Goal: Check status: Check status

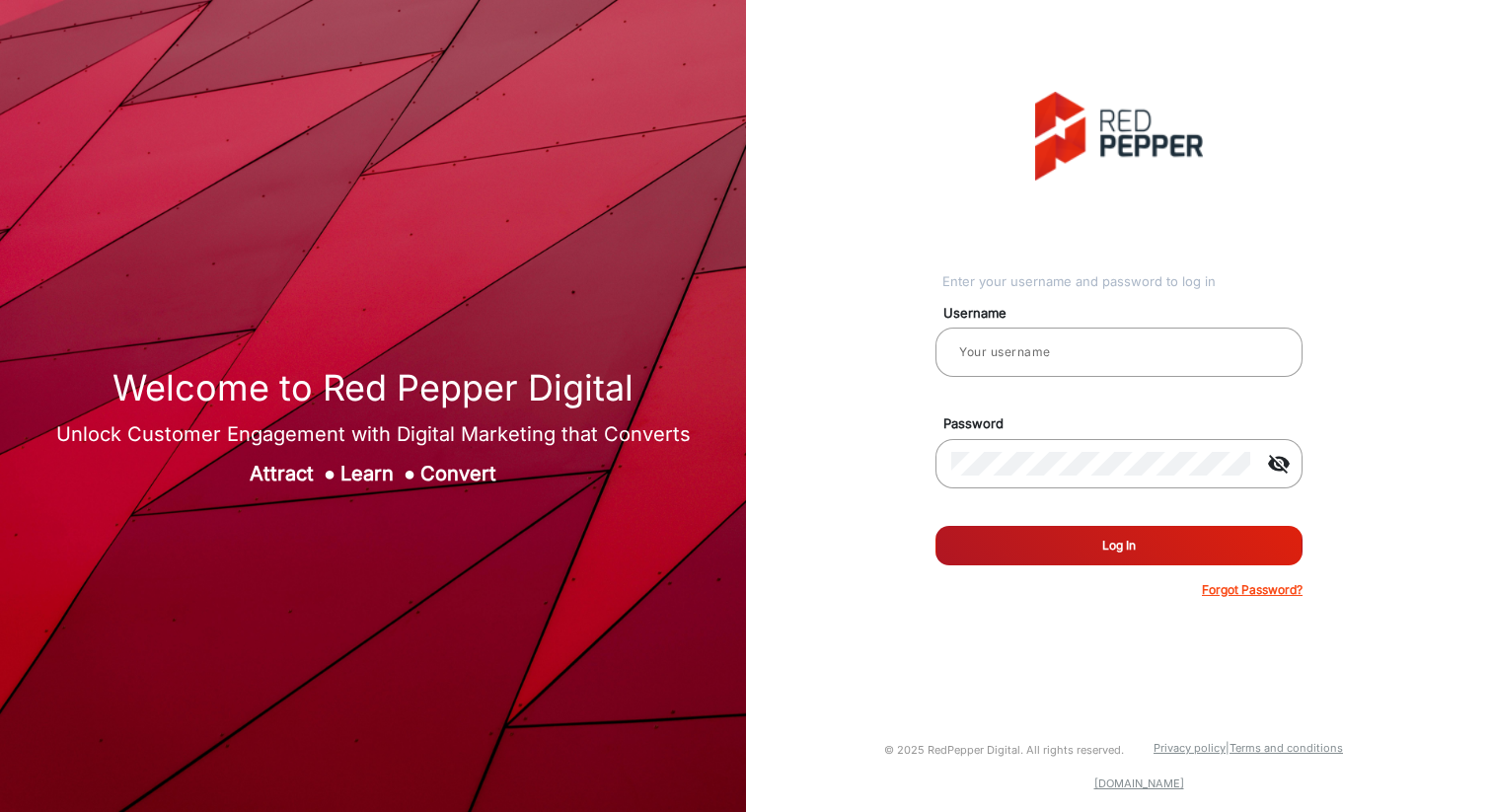
type input "[PERSON_NAME]"
click at [1145, 548] on button "Log In" at bounding box center [1118, 546] width 367 height 40
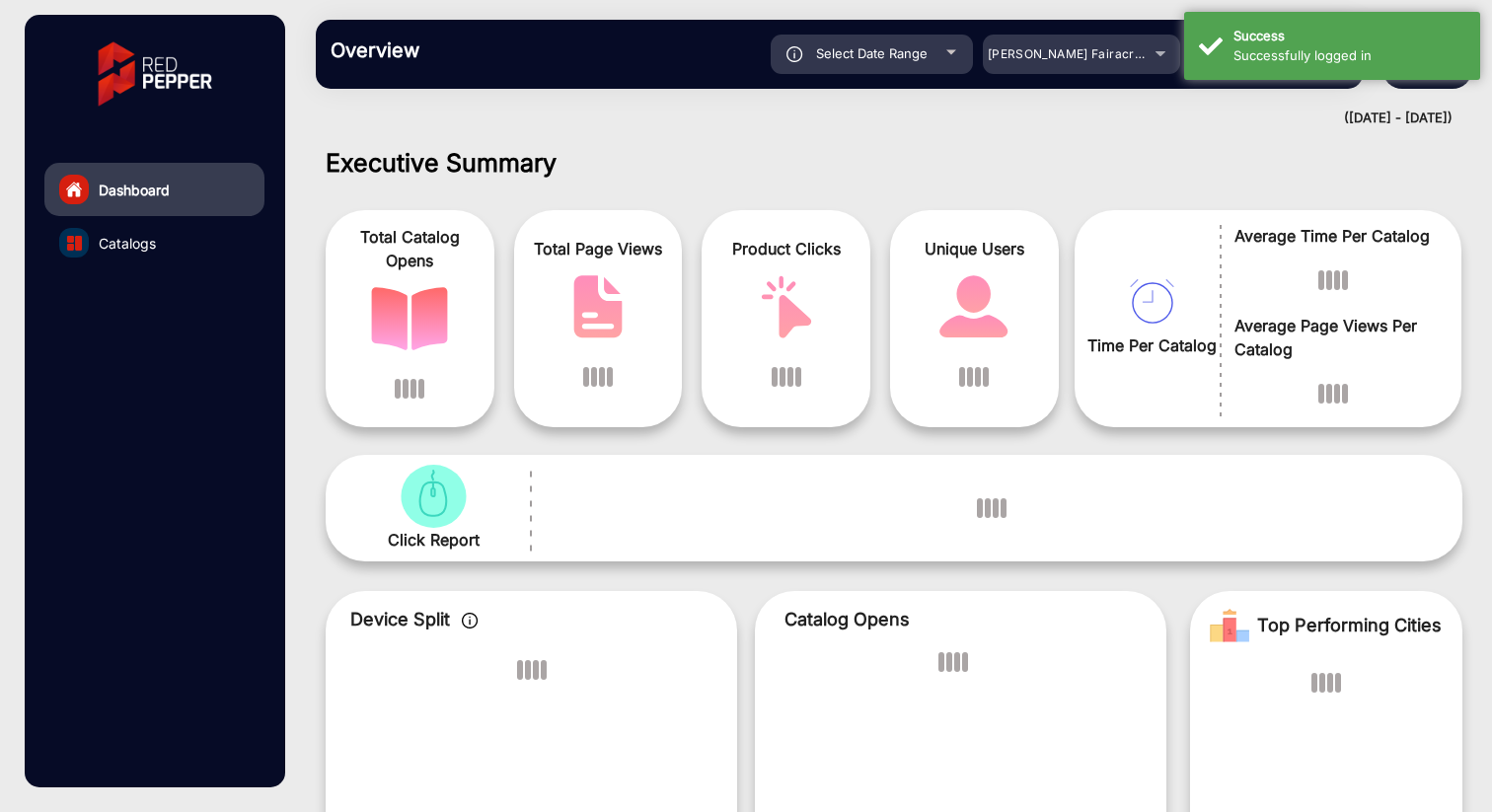
scroll to position [15, 0]
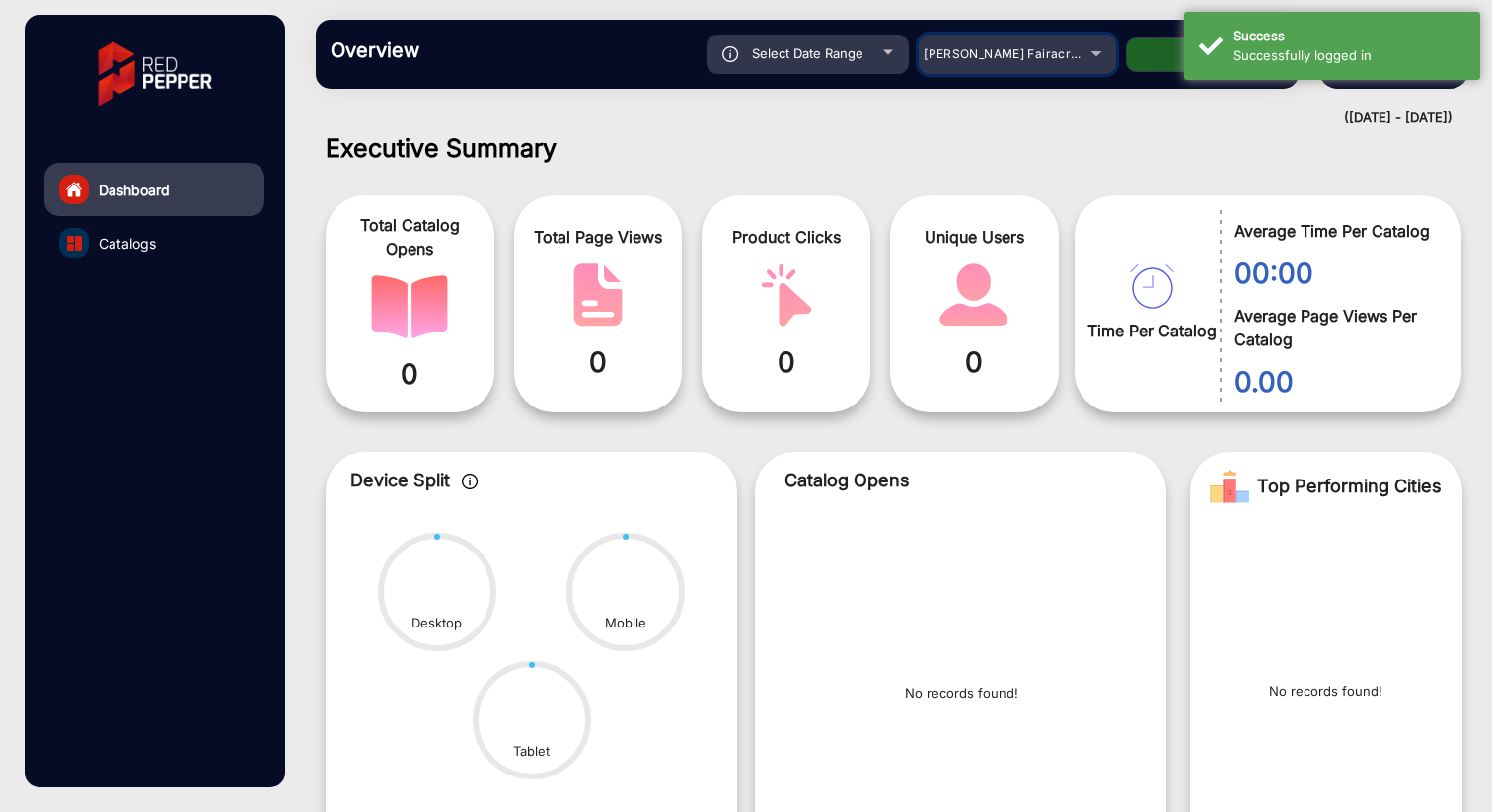
click at [1088, 56] on div "[PERSON_NAME] Fairacre Farms" at bounding box center [1017, 55] width 198 height 24
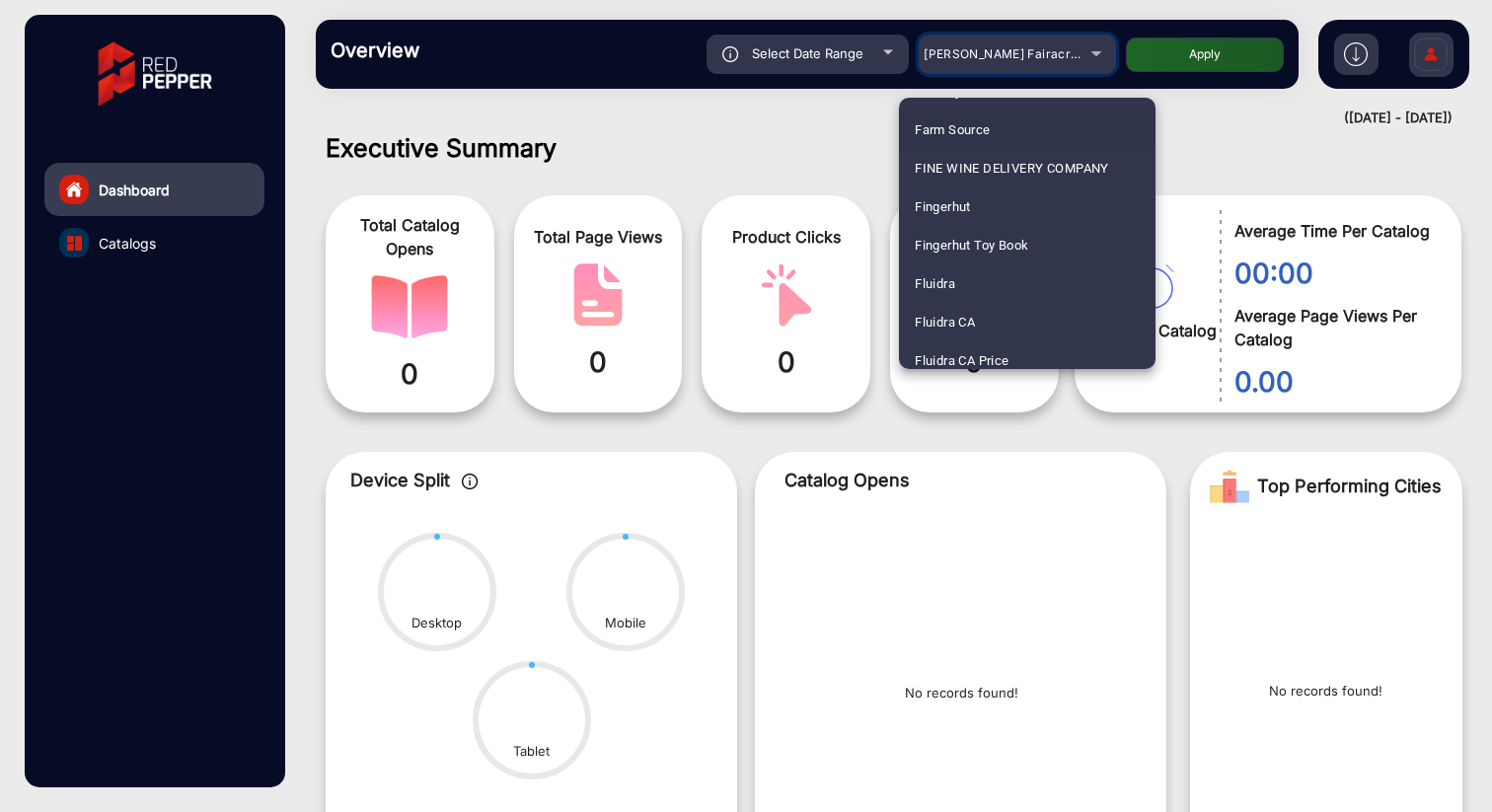
scroll to position [2345, 0]
click at [960, 270] on mat-option "Fluidra" at bounding box center [1027, 280] width 256 height 39
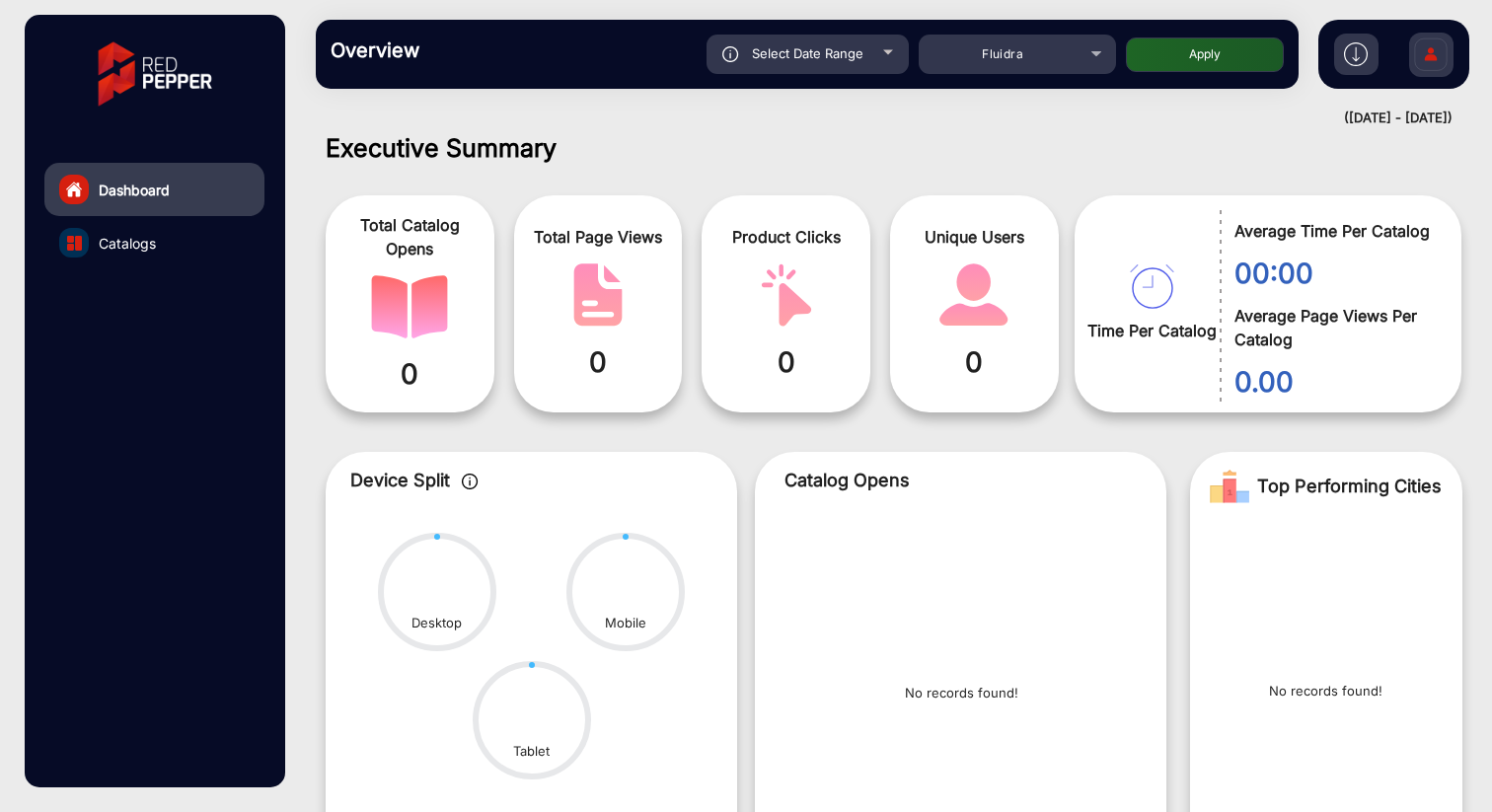
click at [1208, 60] on button "Apply" at bounding box center [1205, 55] width 158 height 35
type input "[DATE]"
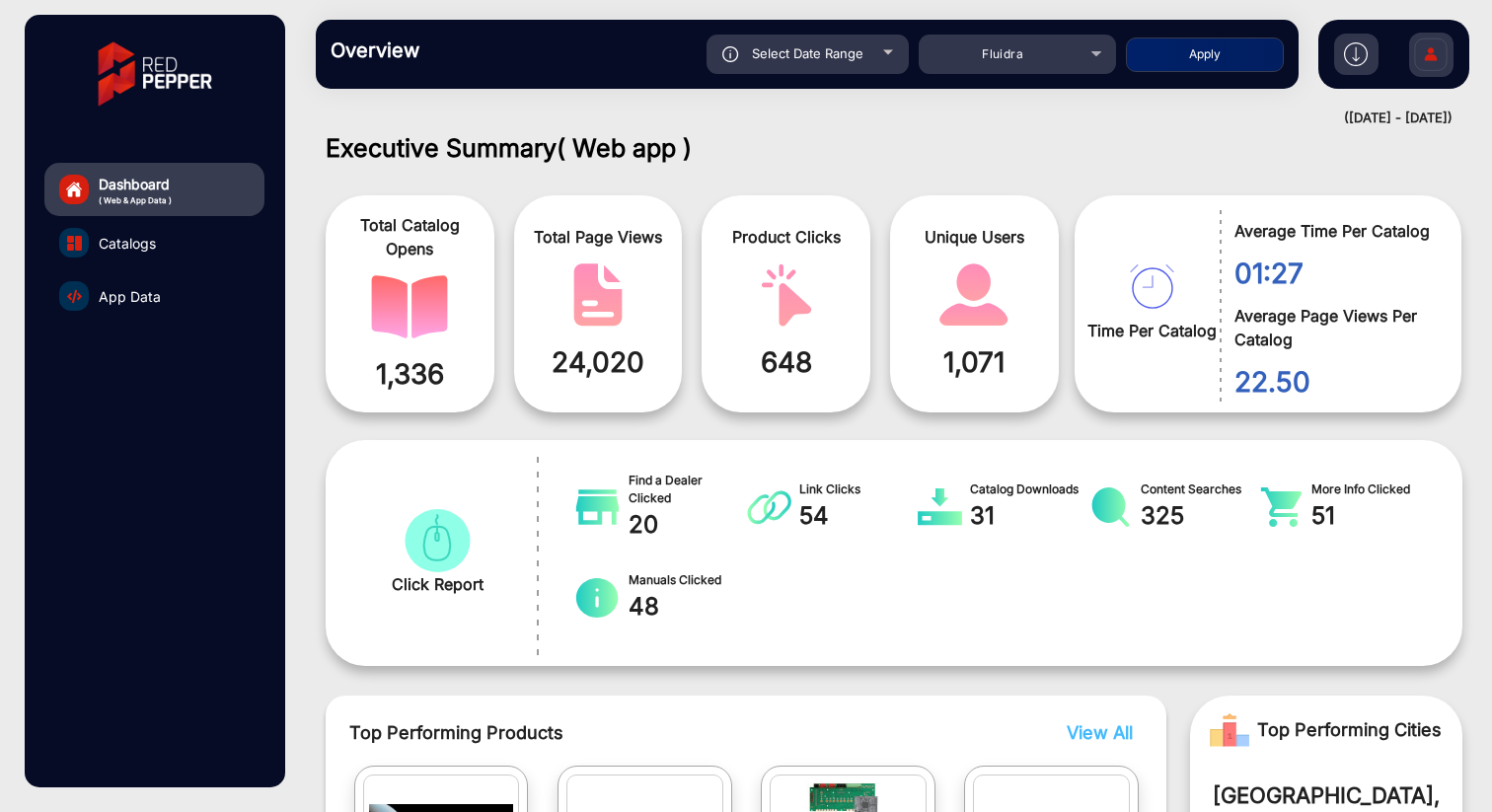
click at [849, 57] on span "Select Date Range" at bounding box center [807, 54] width 111 height 16
type input "[DATE]"
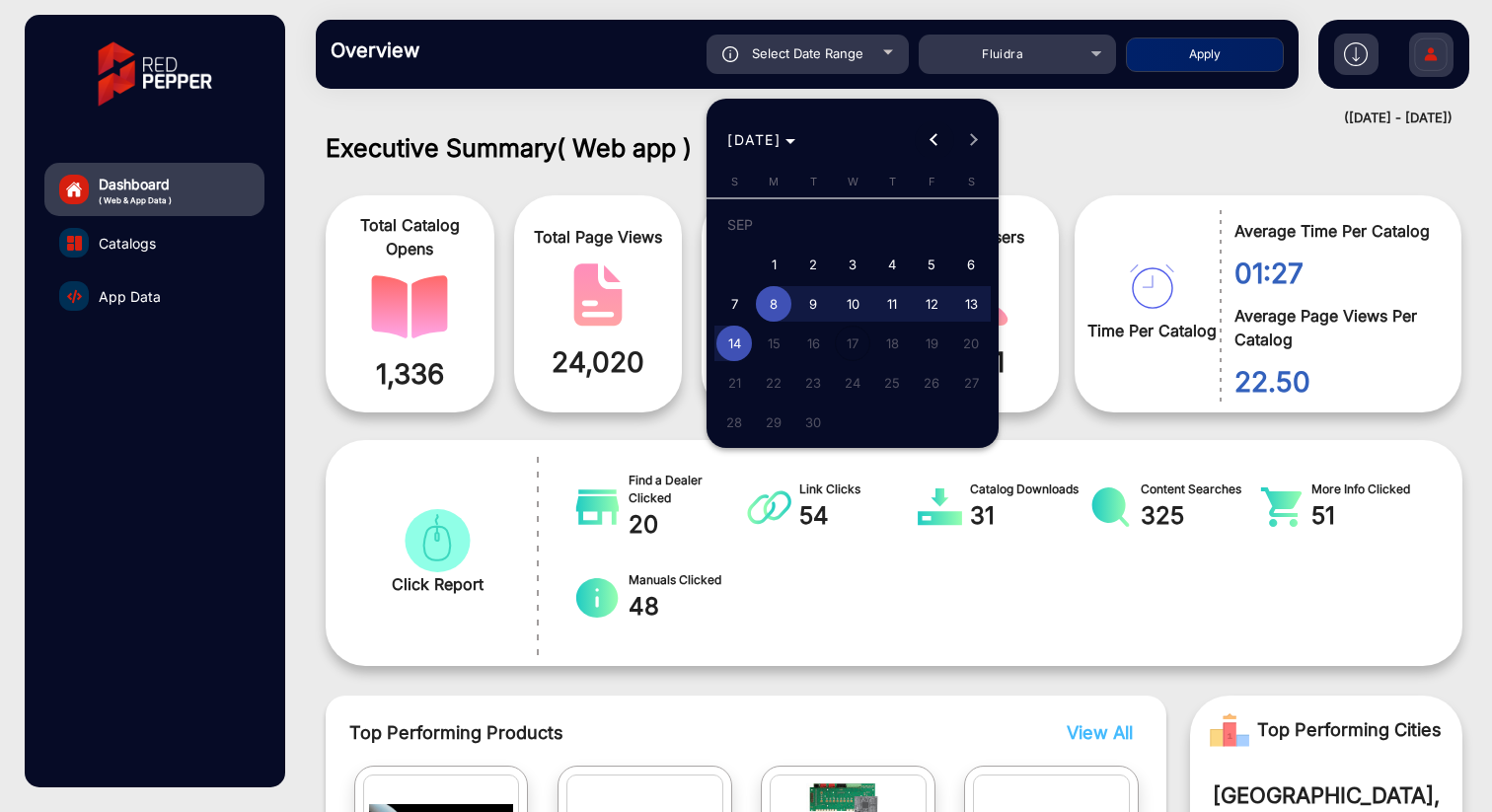
click at [929, 144] on span "Previous month" at bounding box center [934, 140] width 40 height 40
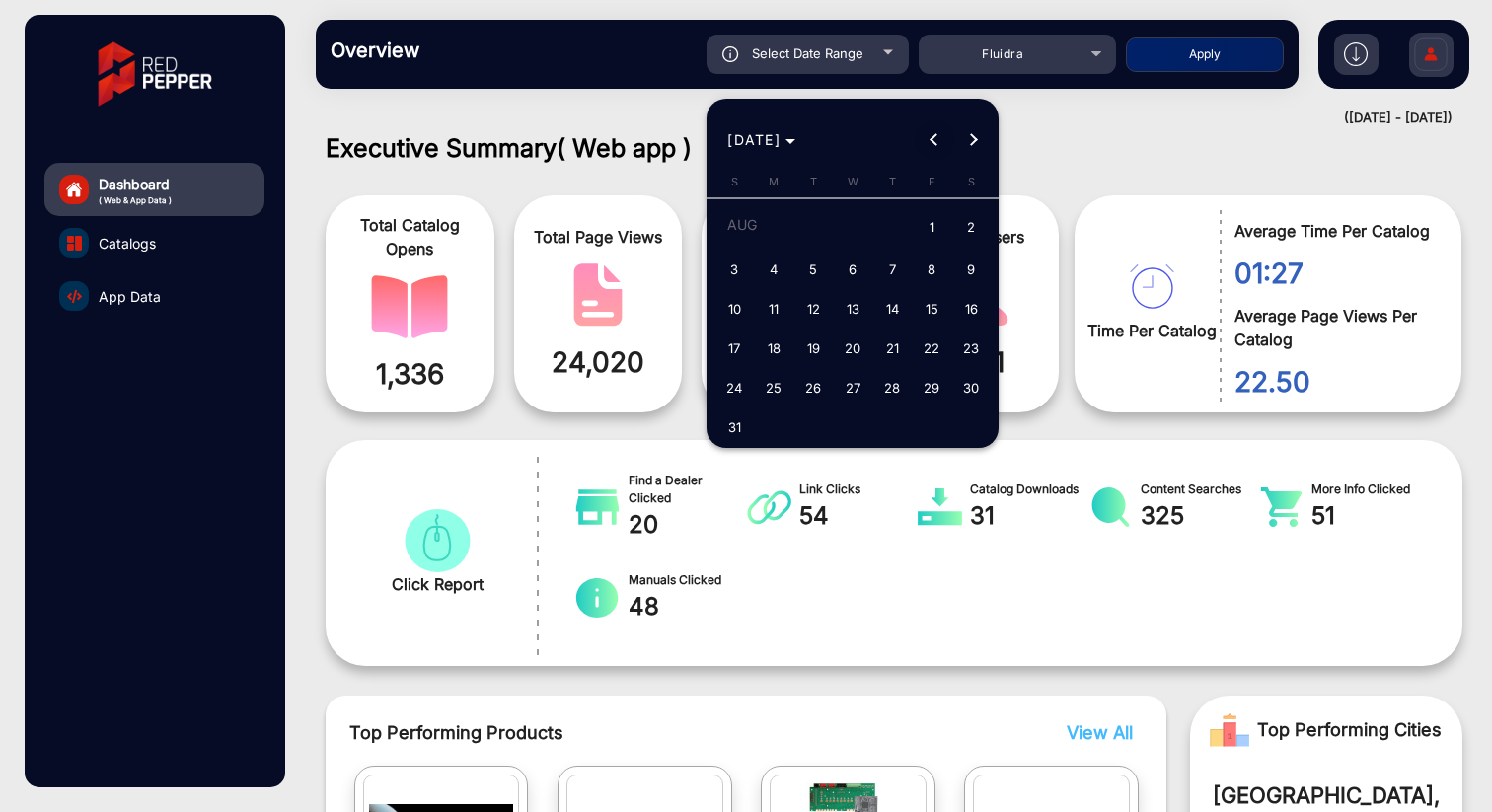
click at [929, 144] on span "Previous month" at bounding box center [934, 140] width 40 height 40
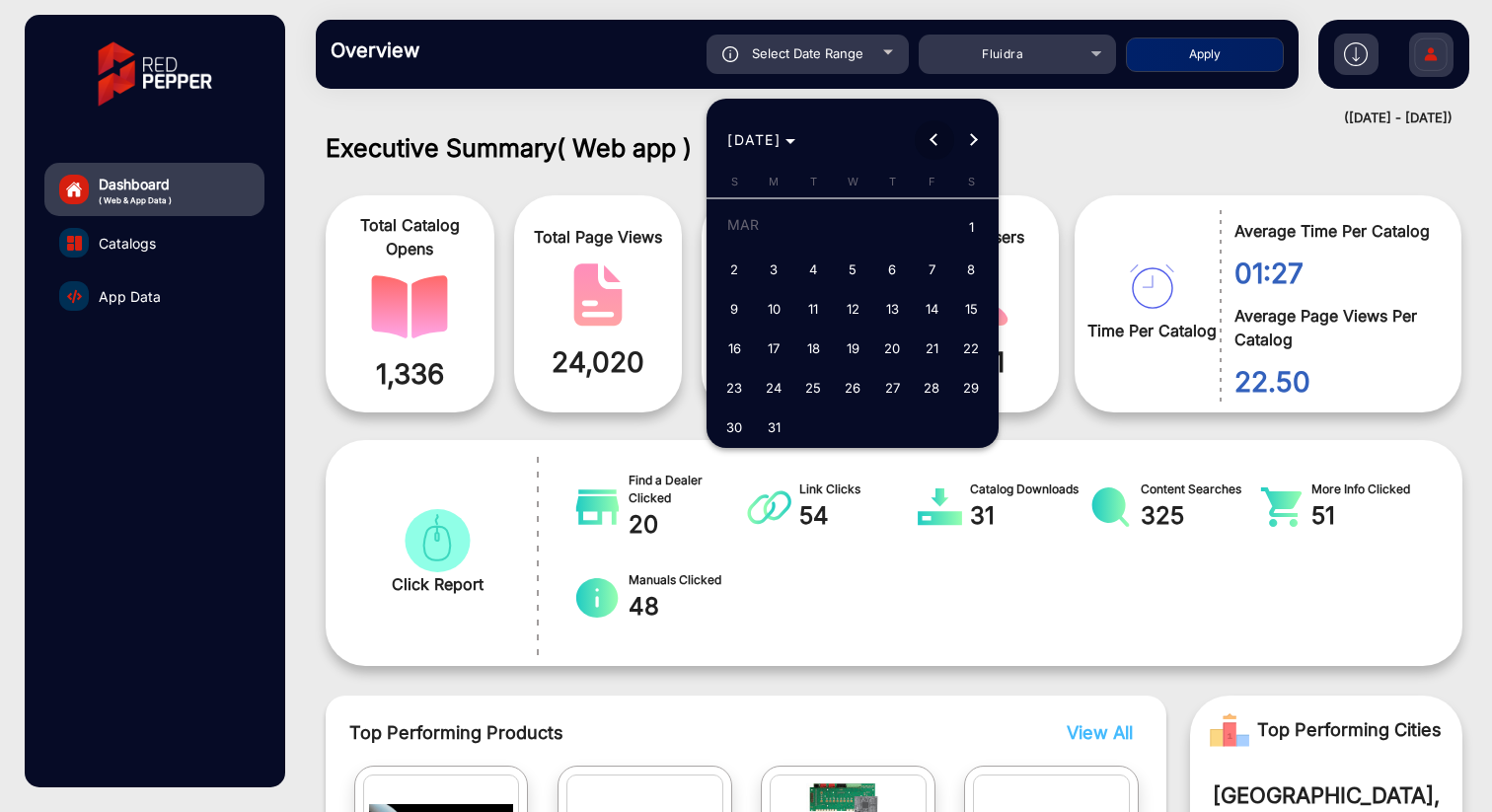
click at [929, 144] on span "Previous month" at bounding box center [934, 140] width 40 height 40
click at [863, 219] on span "1" at bounding box center [853, 228] width 36 height 41
type input "[DATE]"
click at [977, 139] on button "Next month" at bounding box center [974, 140] width 40 height 40
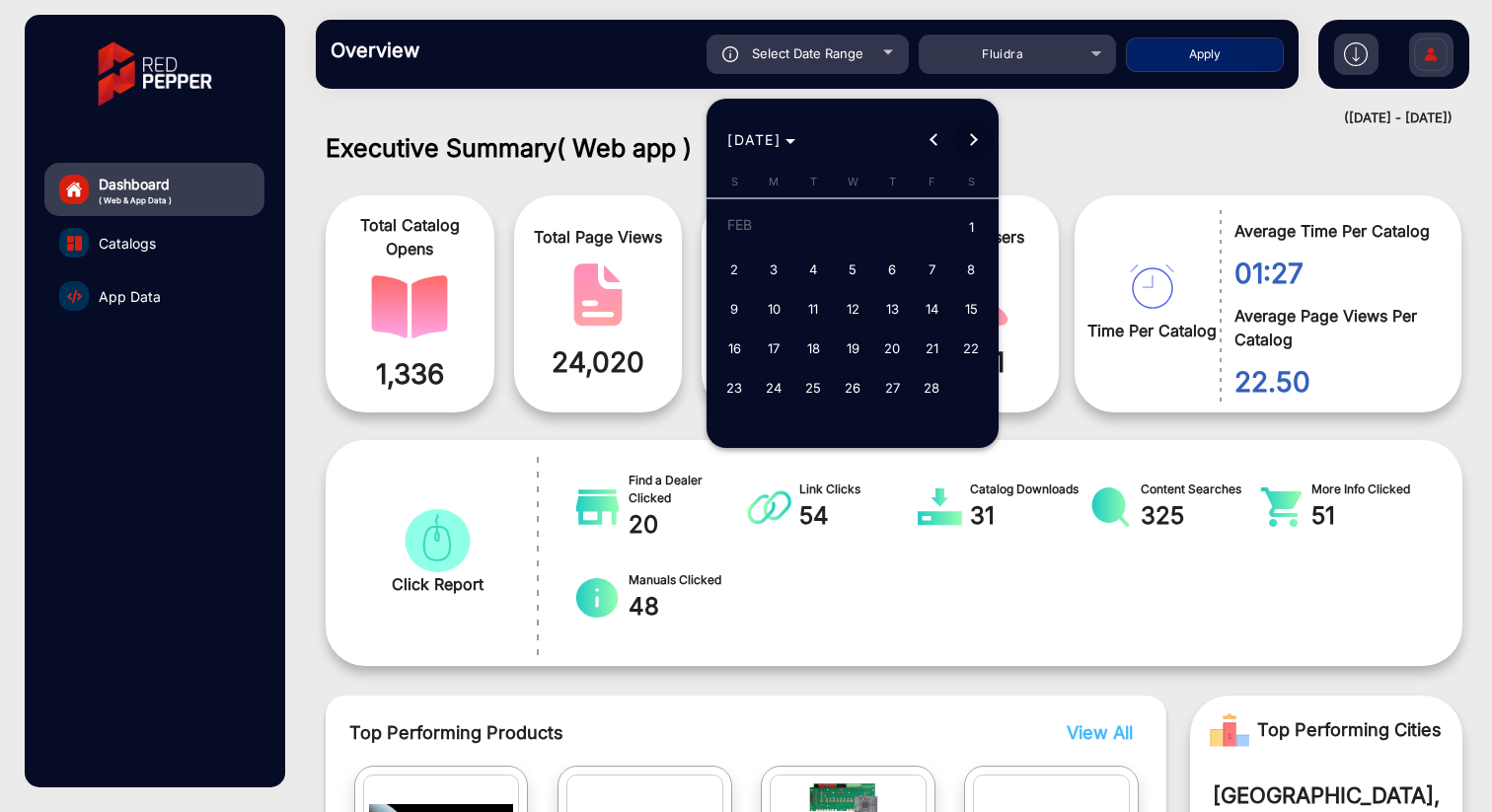
click at [974, 140] on button "Next month" at bounding box center [974, 140] width 40 height 40
click at [973, 140] on button "Next month" at bounding box center [974, 140] width 40 height 40
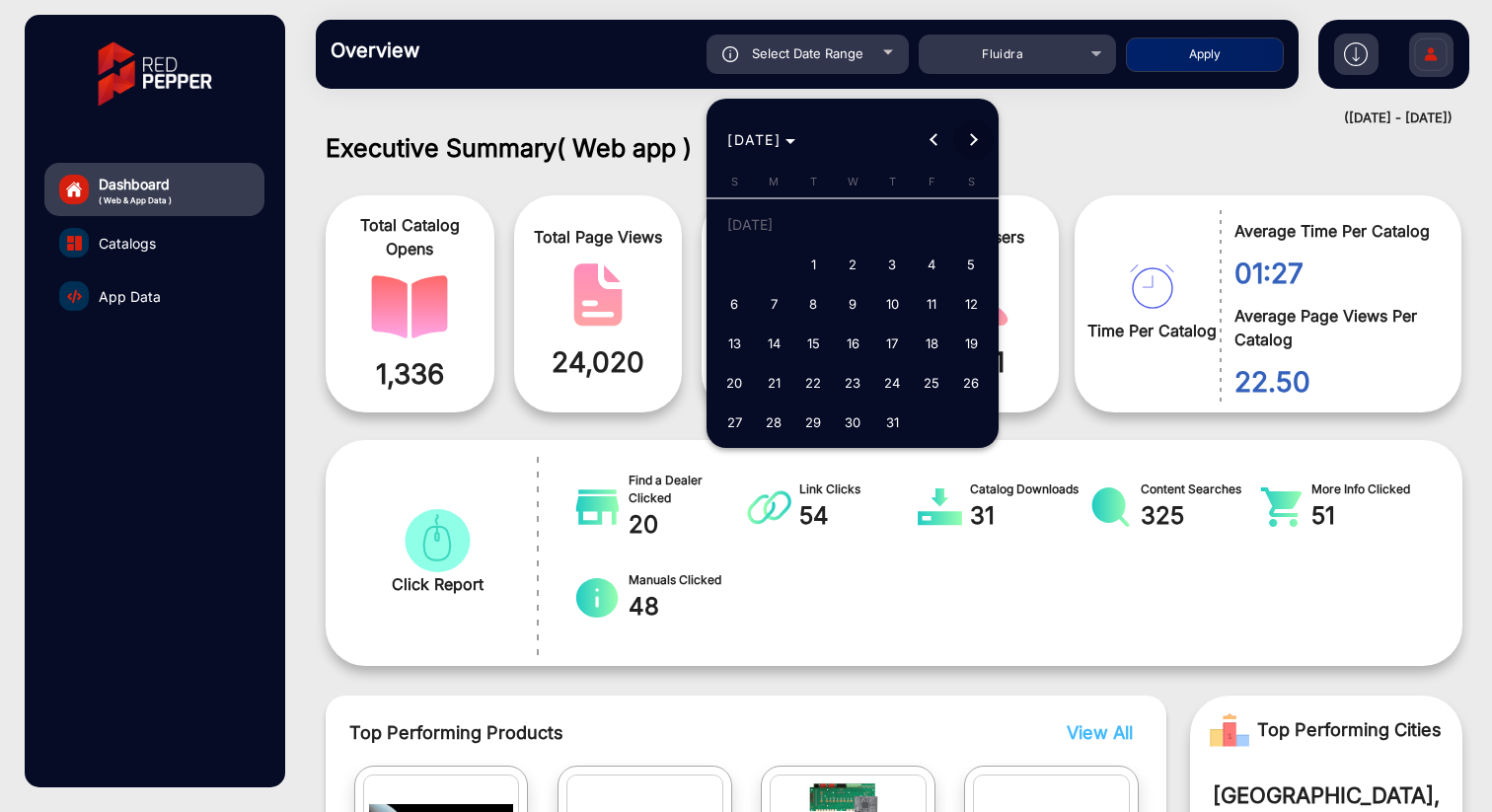
click at [973, 140] on button "Next month" at bounding box center [974, 140] width 40 height 40
click at [974, 141] on button "Next month" at bounding box center [974, 140] width 40 height 40
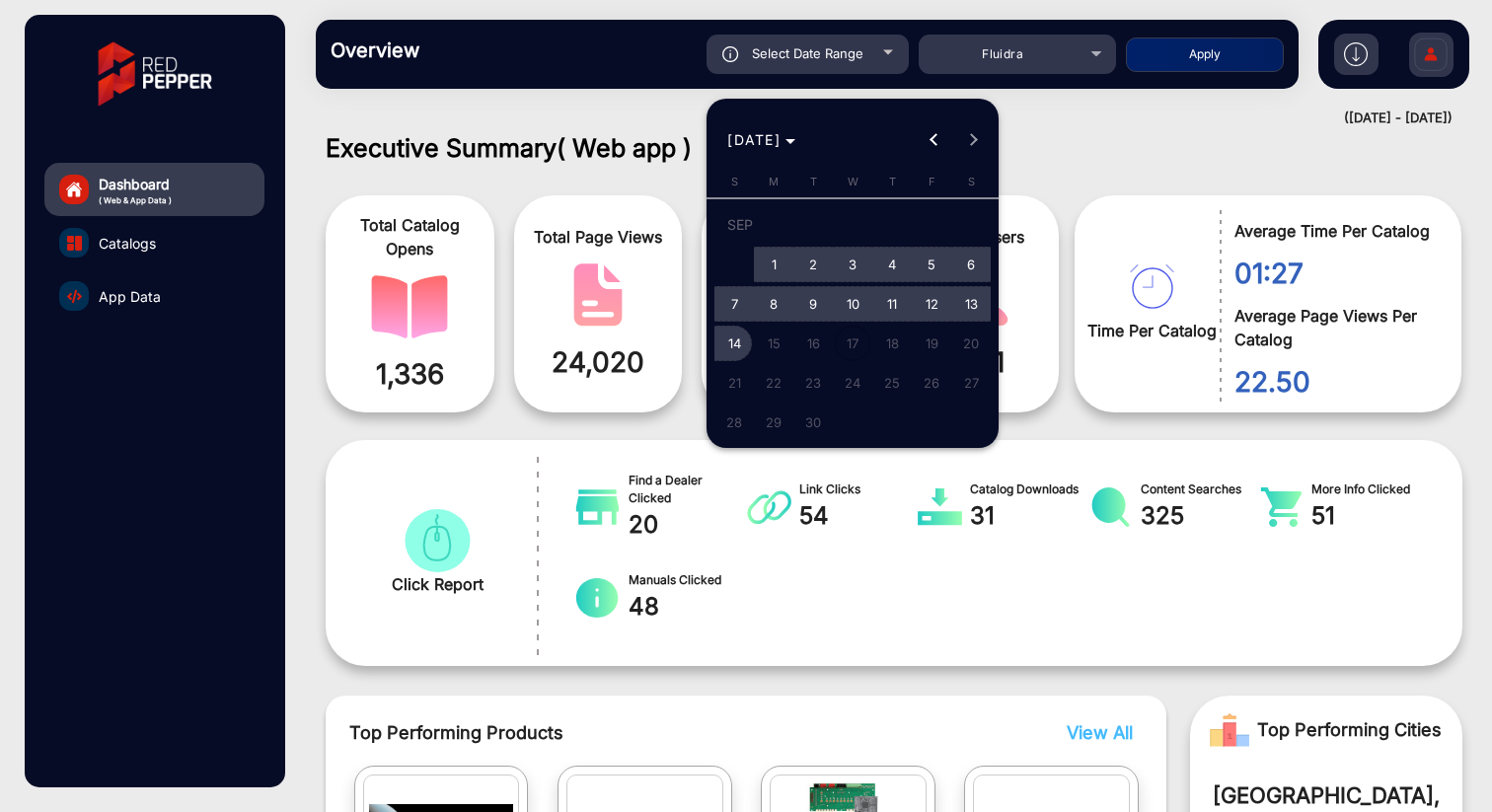
click at [739, 339] on span "14" at bounding box center [735, 344] width 36 height 36
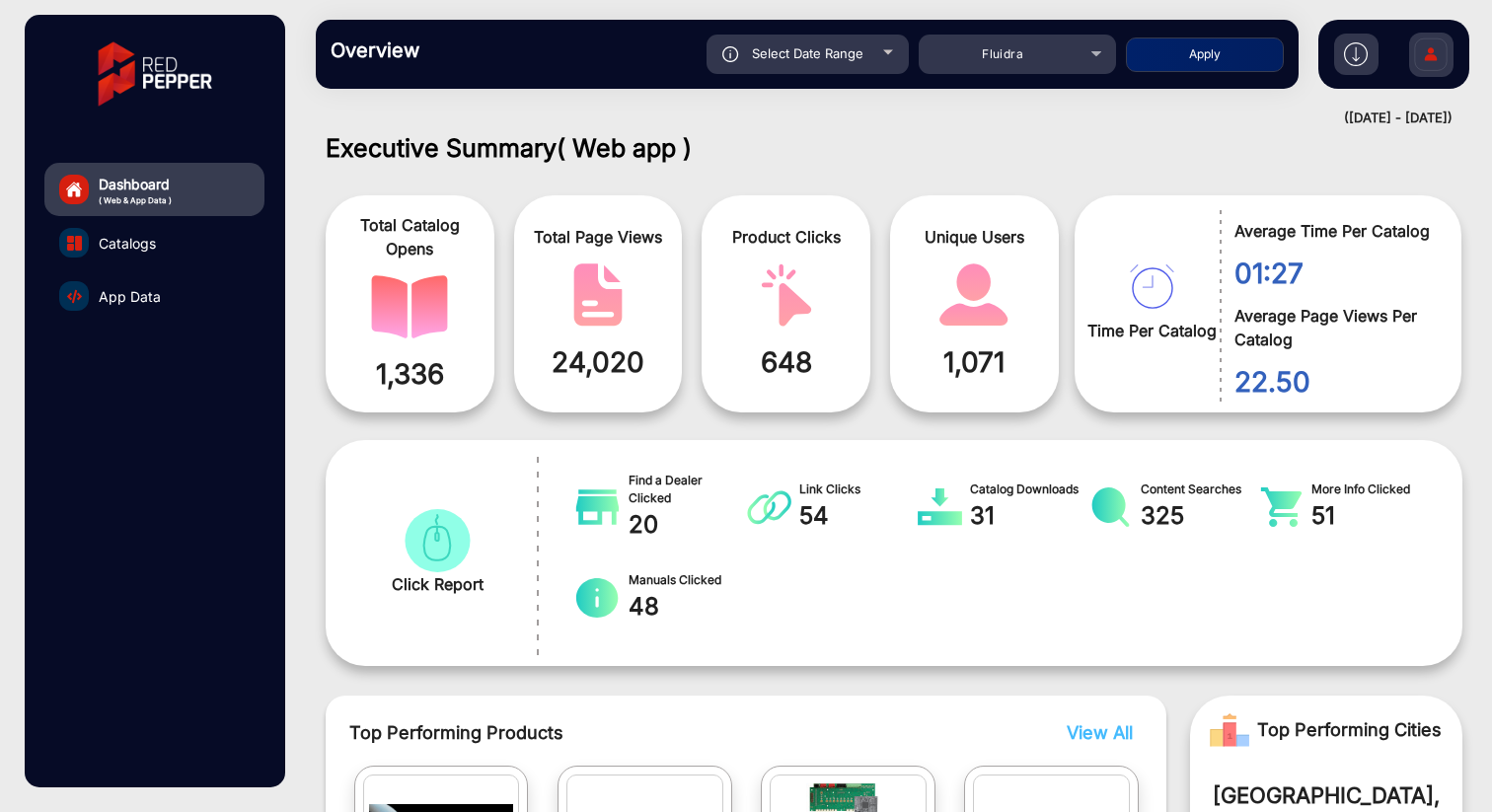
type input "[DATE]"
click at [1205, 57] on button "Apply" at bounding box center [1205, 55] width 158 height 35
type input "[DATE]"
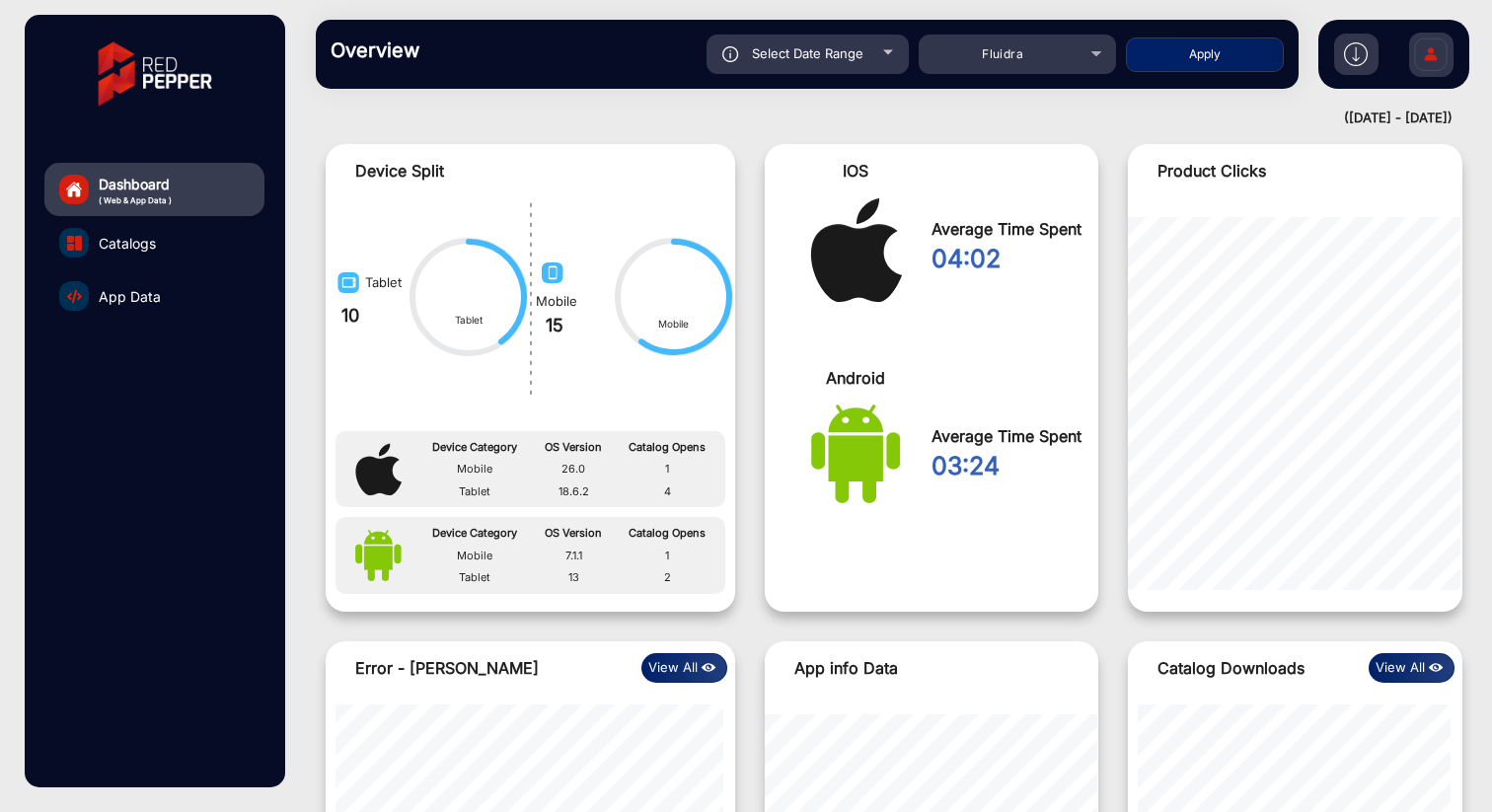
scroll to position [1543, 0]
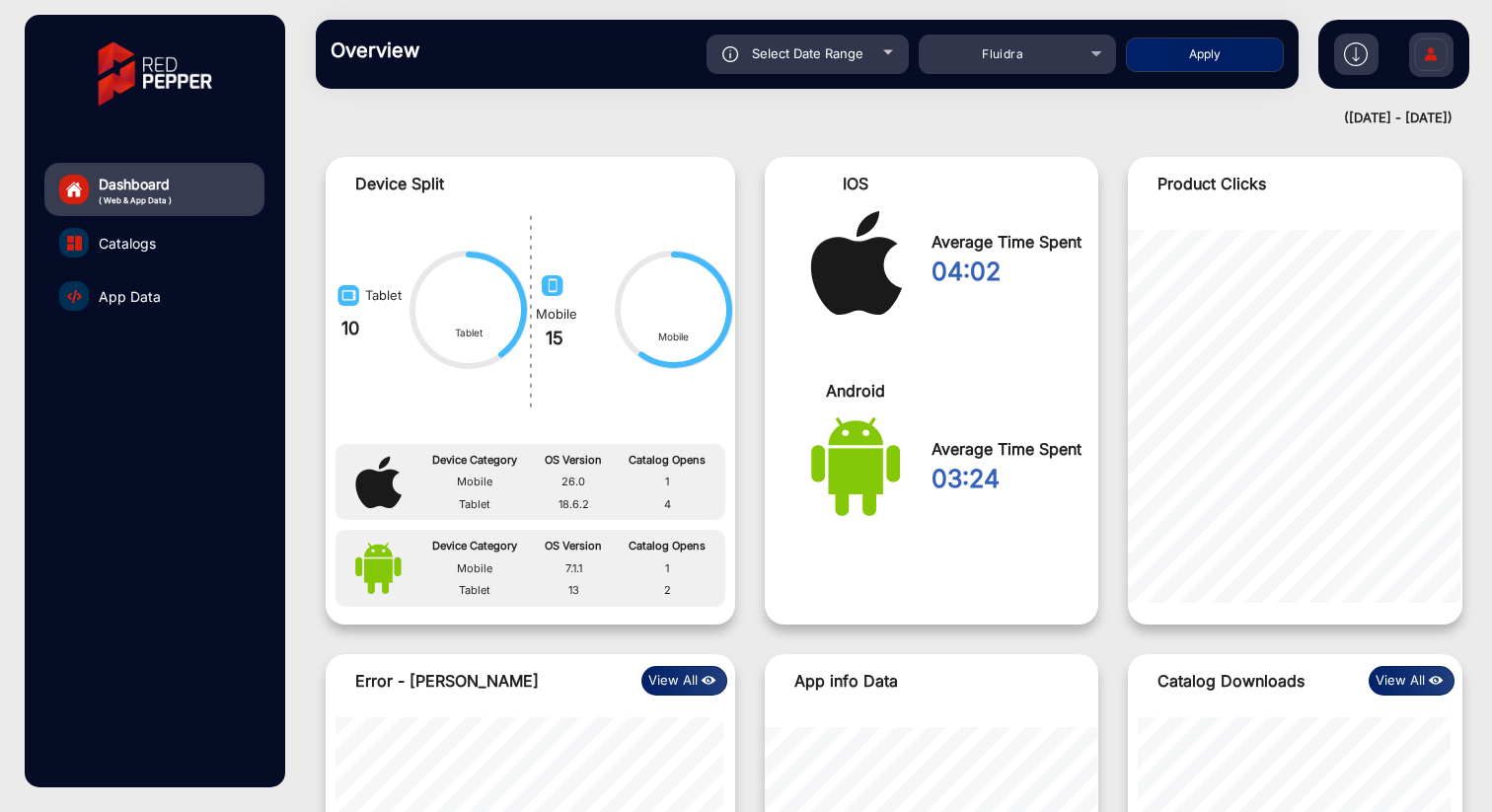
click at [125, 301] on span "App Data" at bounding box center [129, 296] width 63 height 21
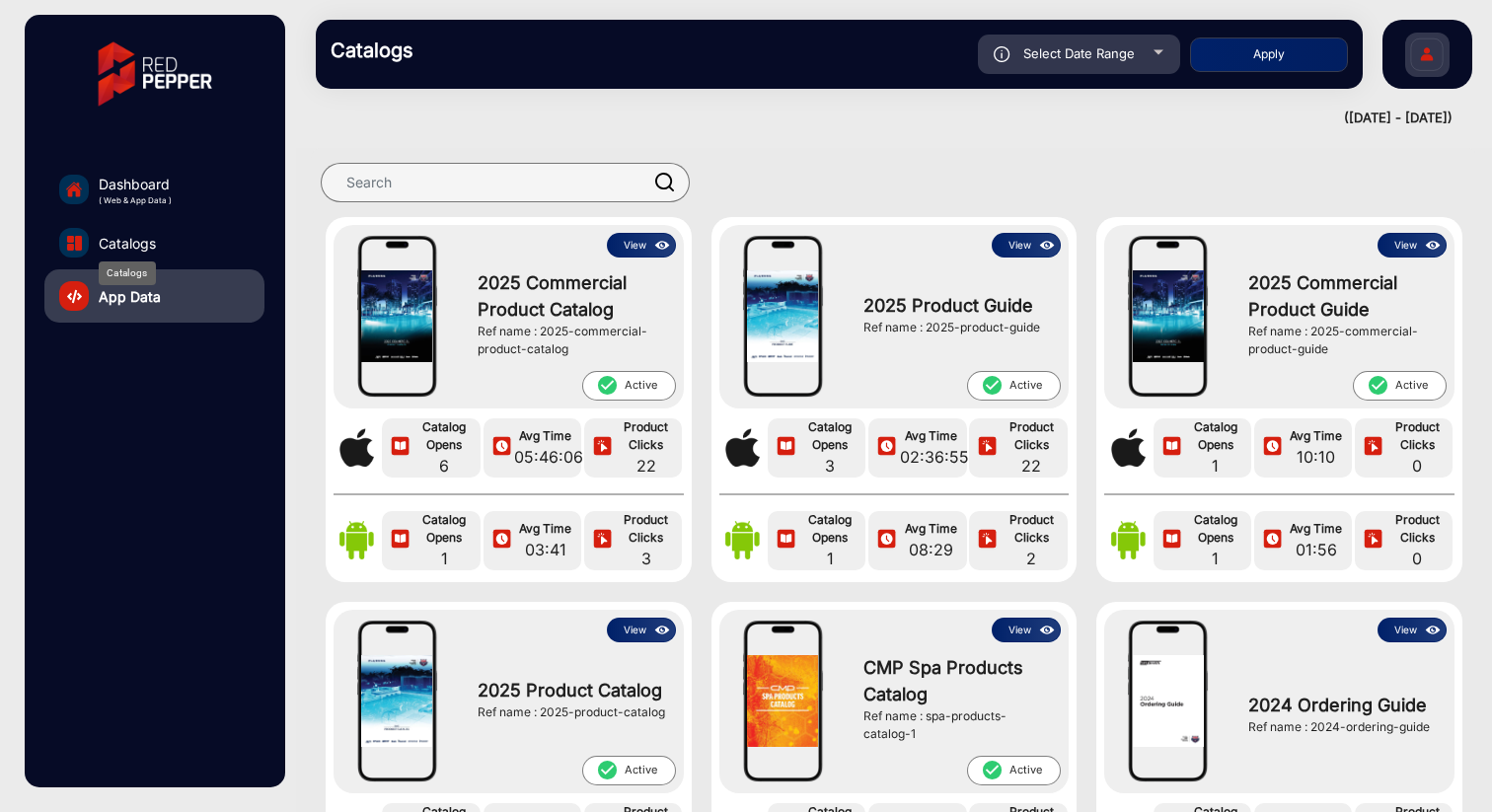
click at [140, 243] on span "Catalogs" at bounding box center [127, 243] width 58 height 21
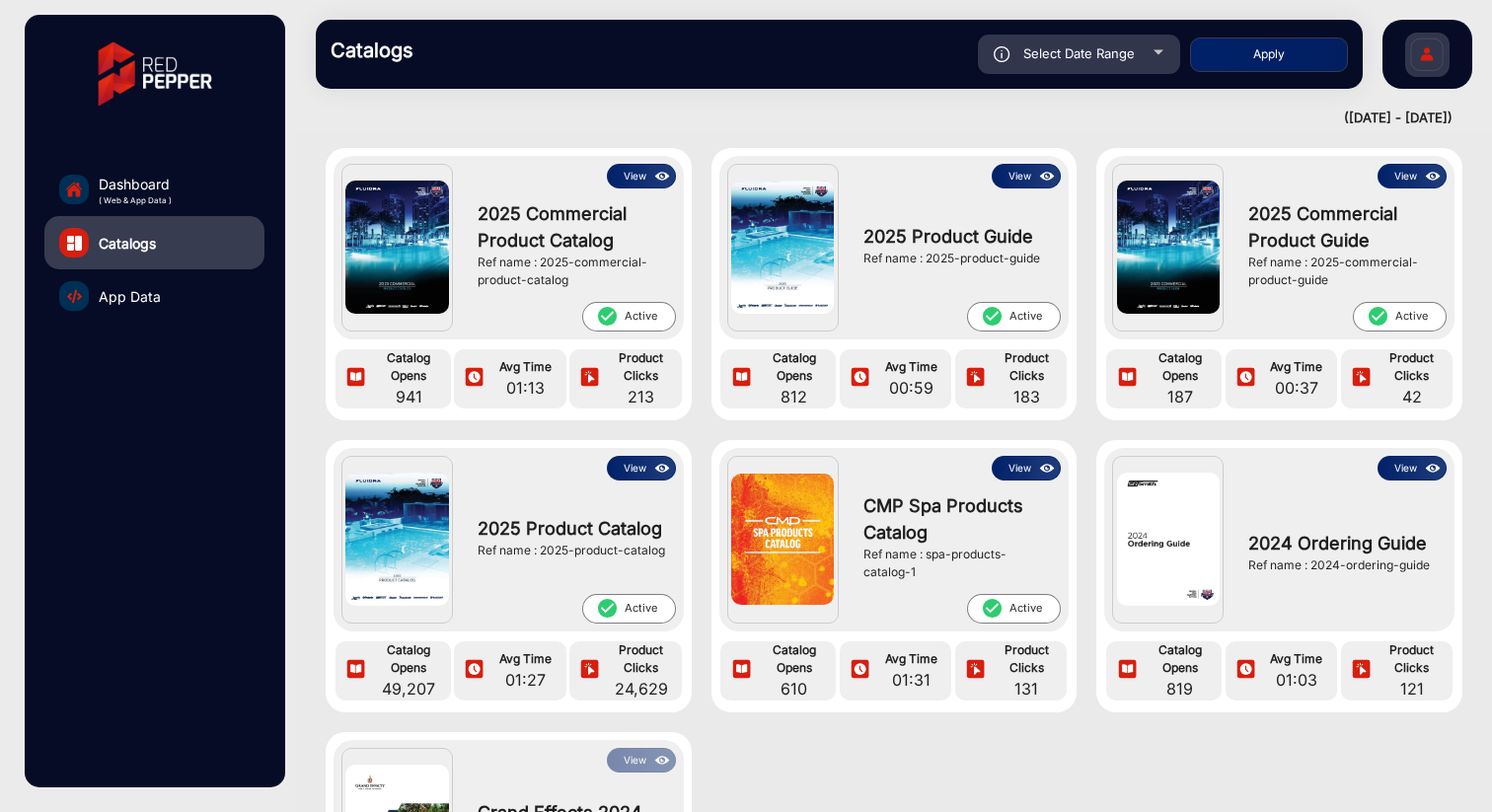
scroll to position [78, 0]
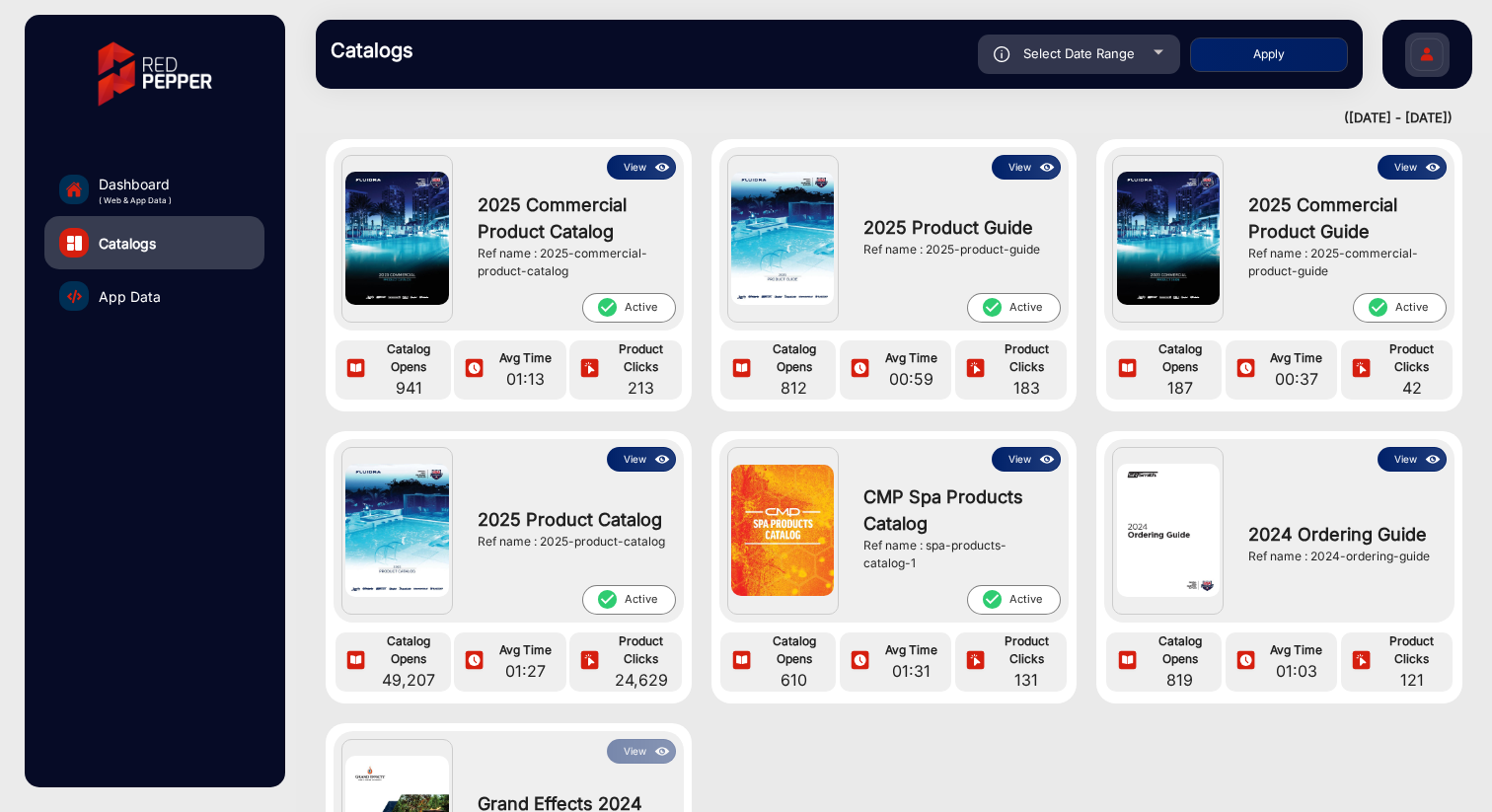
click at [622, 456] on button "View" at bounding box center [640, 459] width 69 height 25
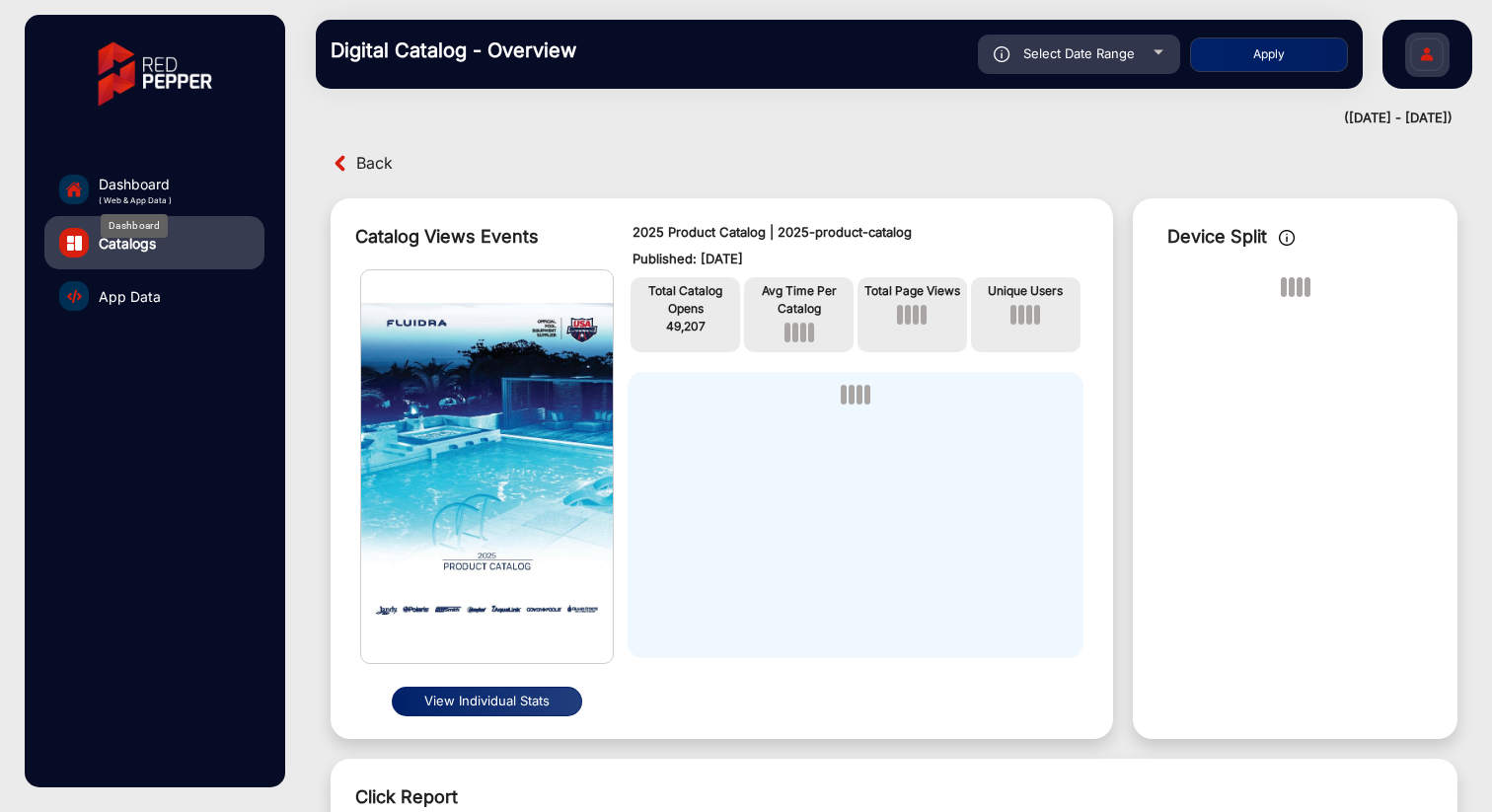
click at [138, 189] on span "Dashboard" at bounding box center [134, 184] width 73 height 21
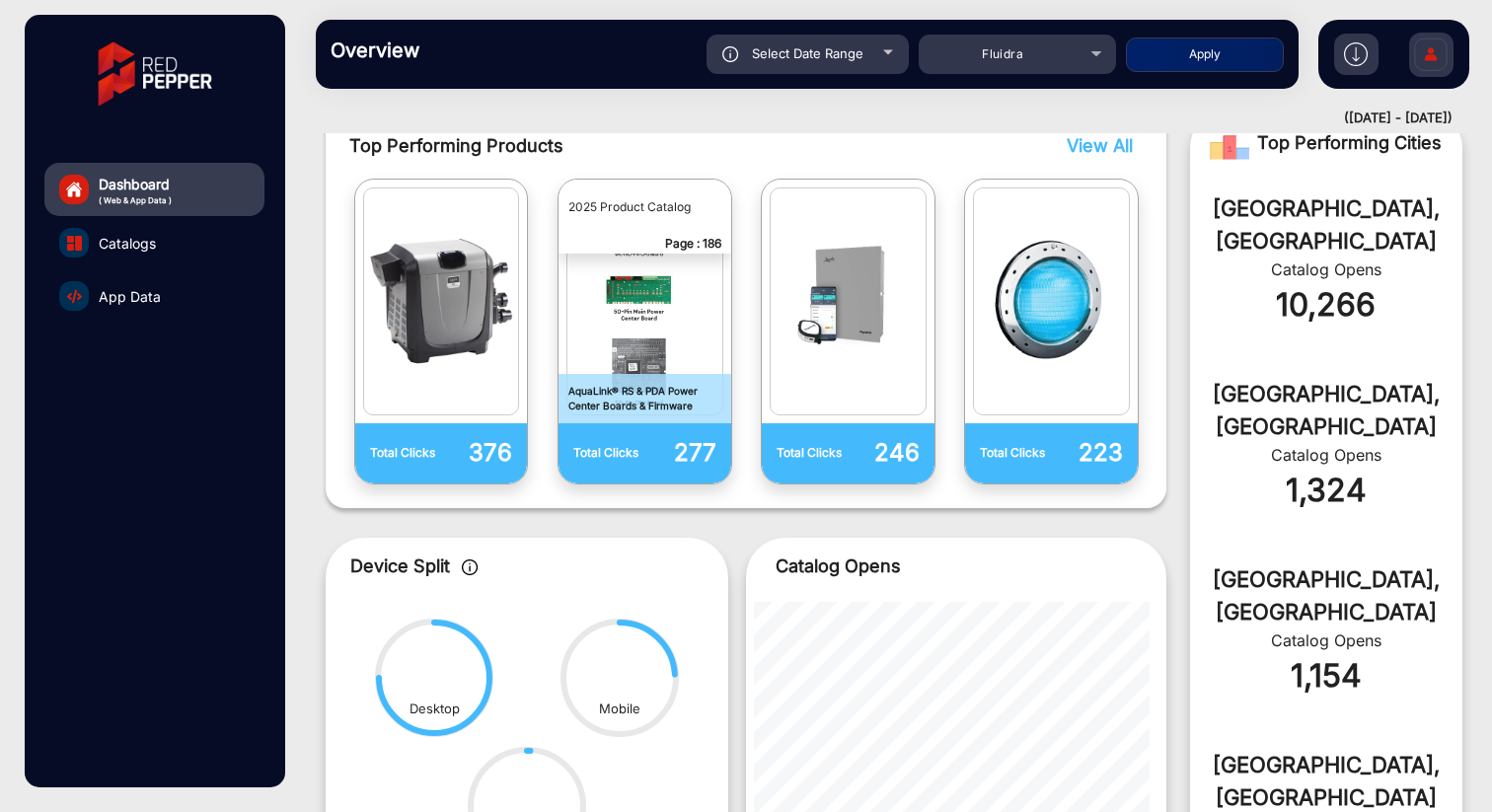
scroll to position [601, 0]
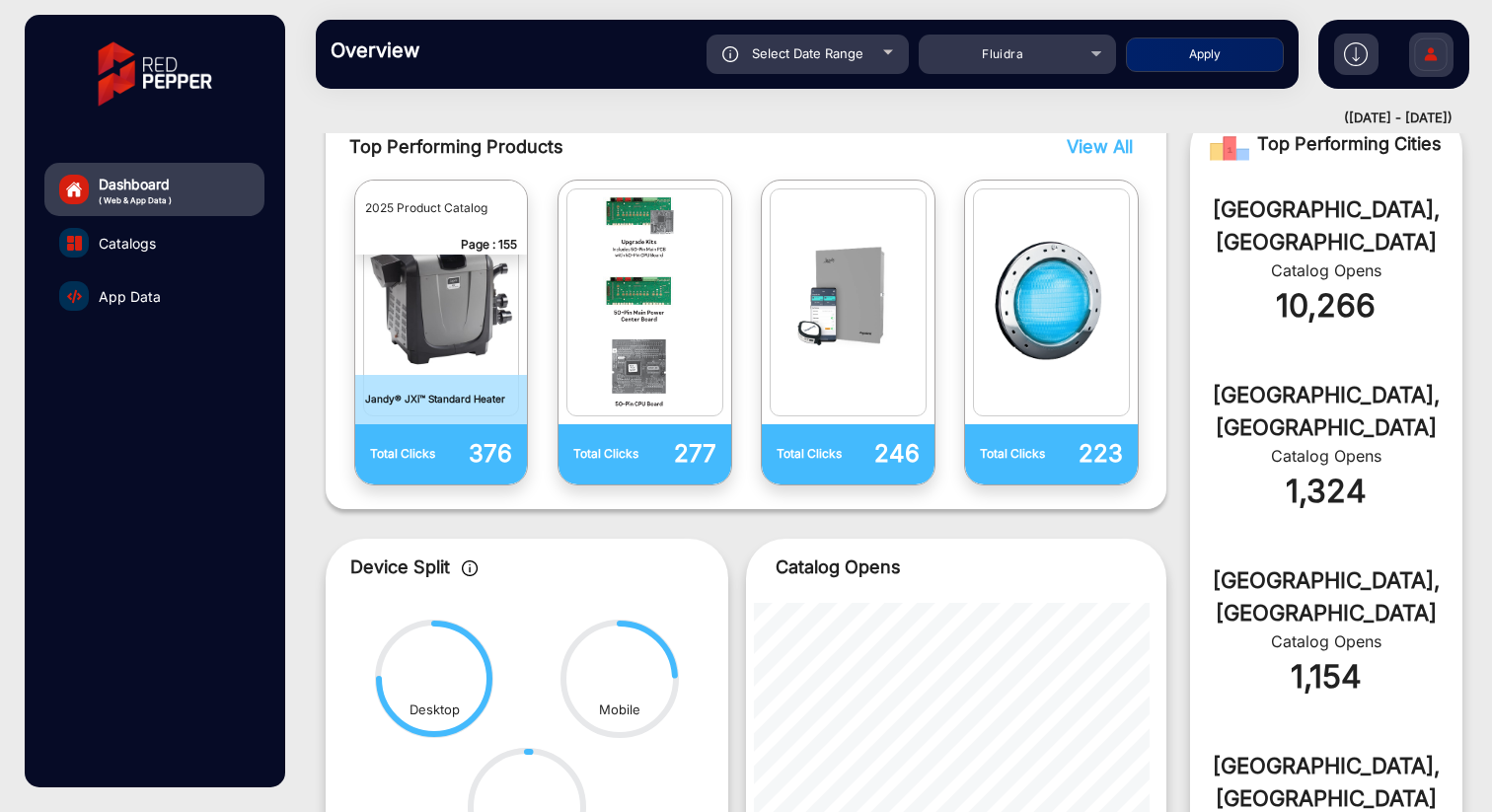
click at [449, 205] on p "2025 Product Catalog" at bounding box center [441, 209] width 173 height 56
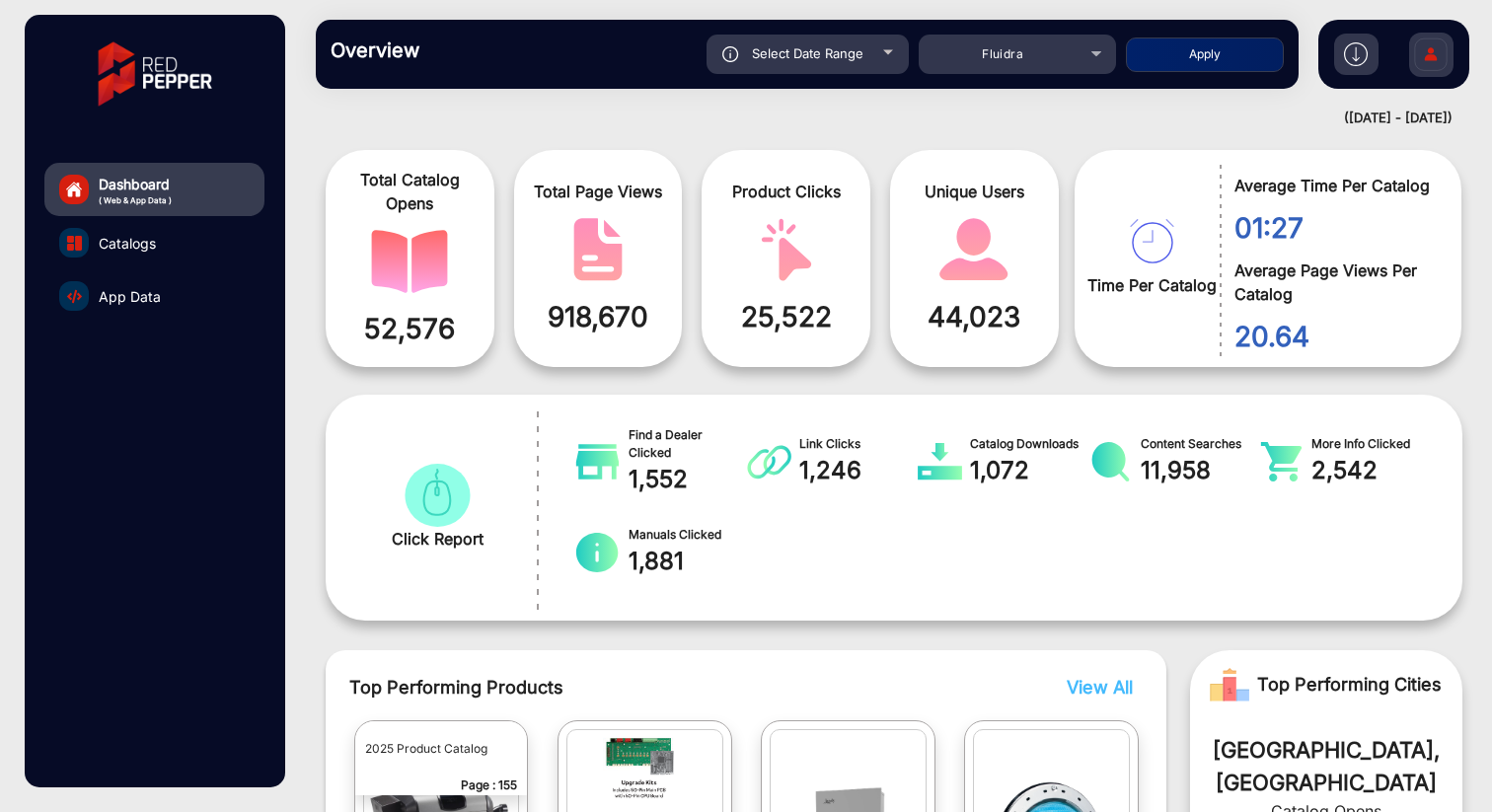
scroll to position [0, 0]
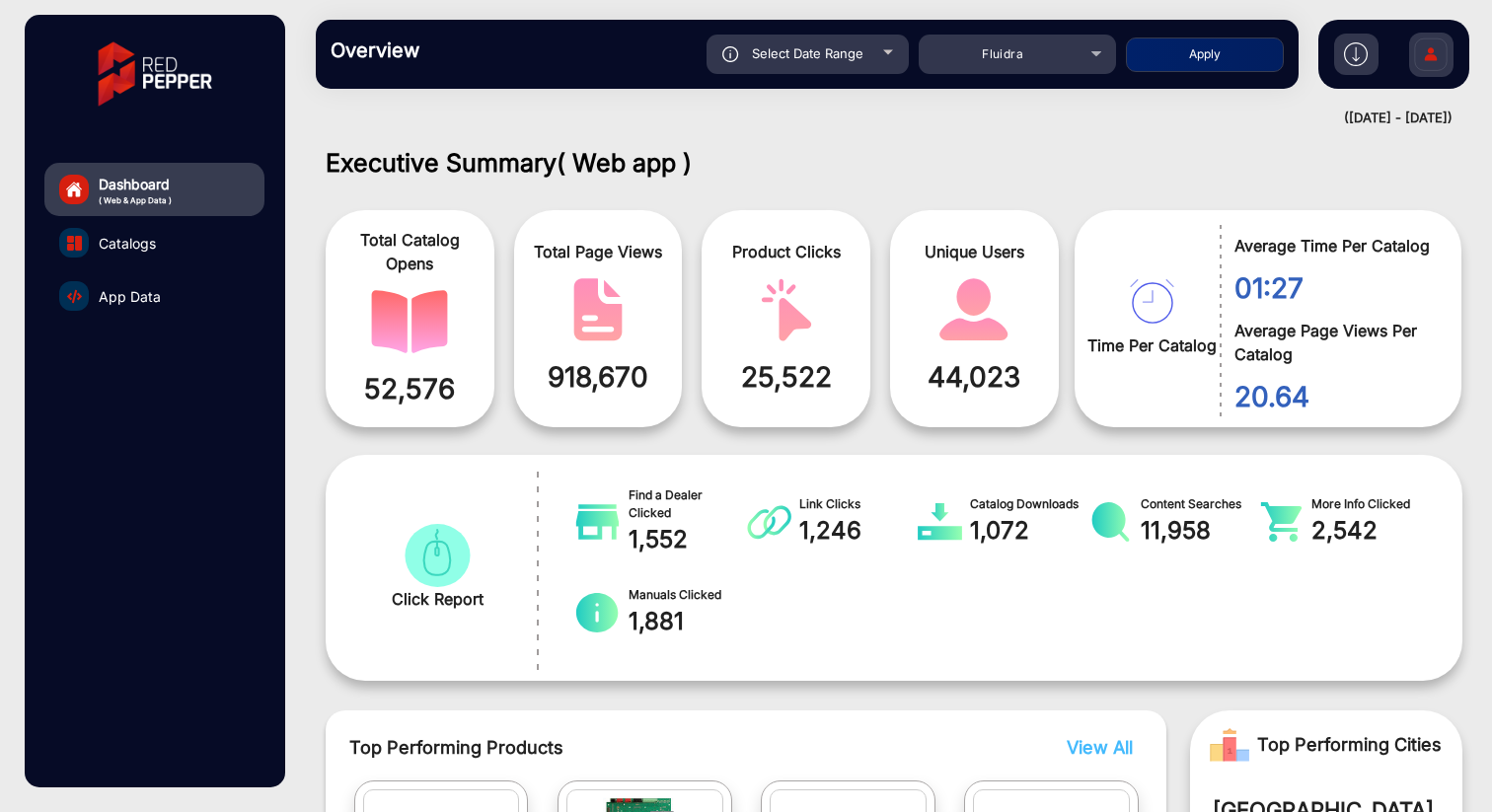
click at [126, 249] on span "Catalogs" at bounding box center [127, 243] width 58 height 21
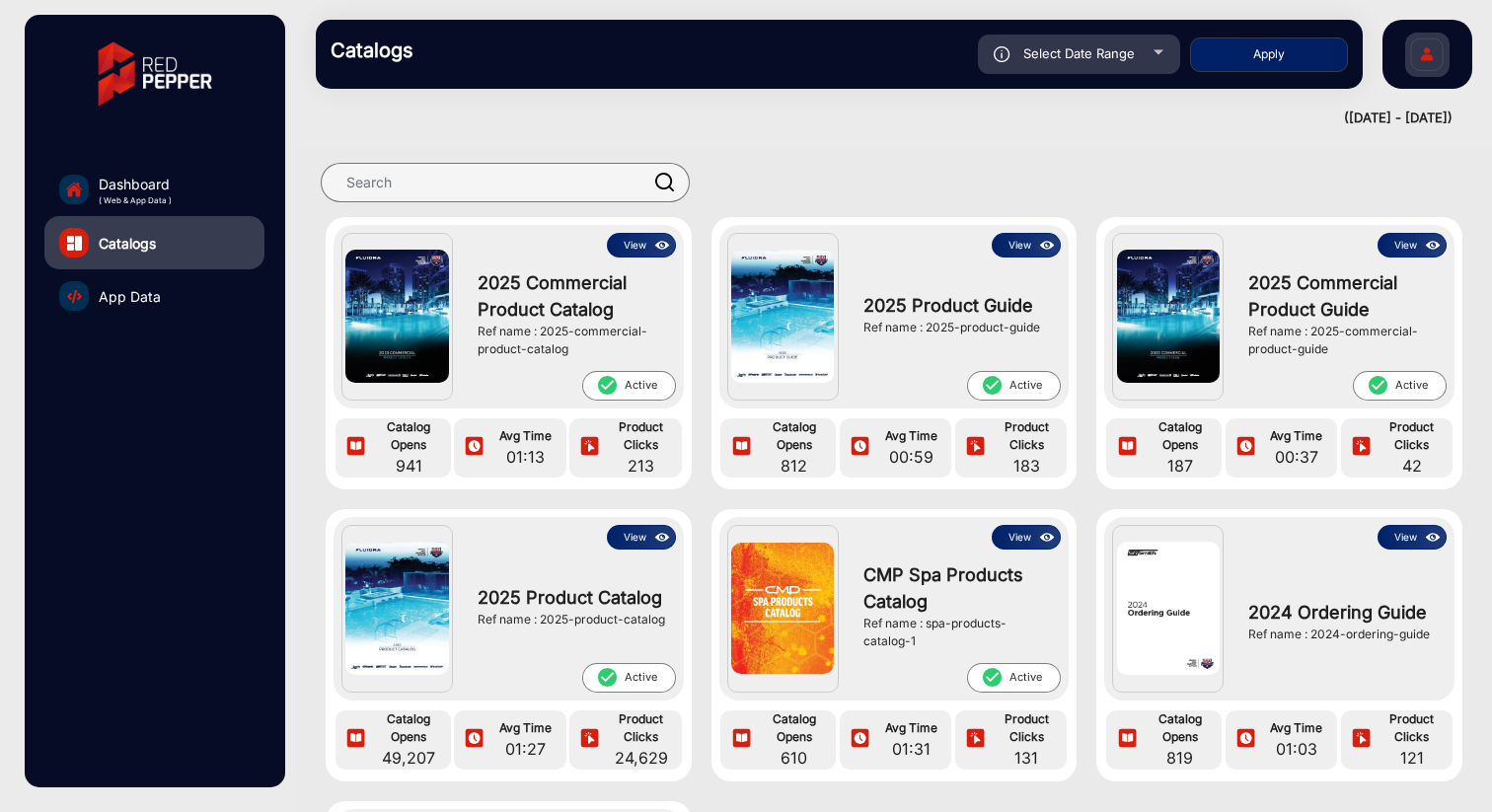
click at [628, 539] on button "View" at bounding box center [640, 537] width 69 height 25
